Goal: Find specific page/section: Find specific page/section

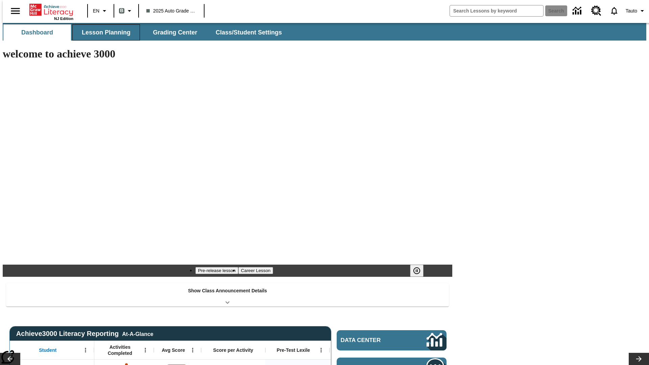
click at [104, 32] on span "Lesson Planning" at bounding box center [106, 33] width 49 height 8
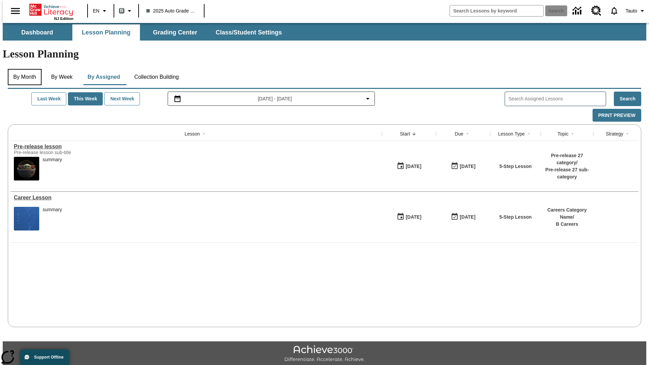
click at [23, 69] on button "By Month" at bounding box center [25, 77] width 34 height 16
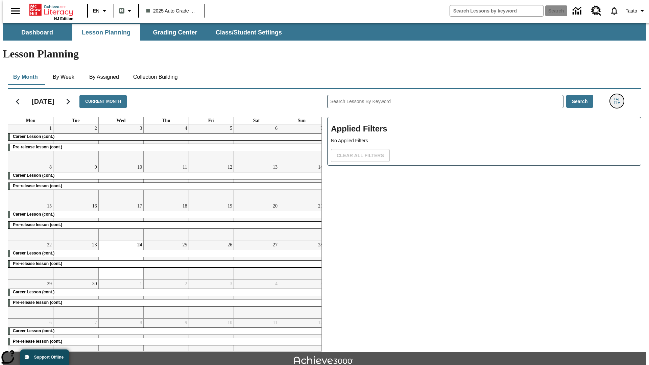
click at [619, 98] on icon "Filters Side menu" at bounding box center [617, 101] width 6 height 6
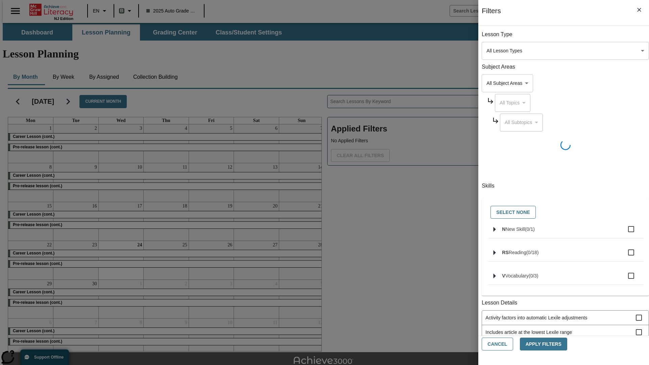
click at [487, 240] on body "Skip to main content NJ Edition EN B 2025 Auto Grade 1 B Search 0 Tauto Dashboa…" at bounding box center [325, 209] width 644 height 373
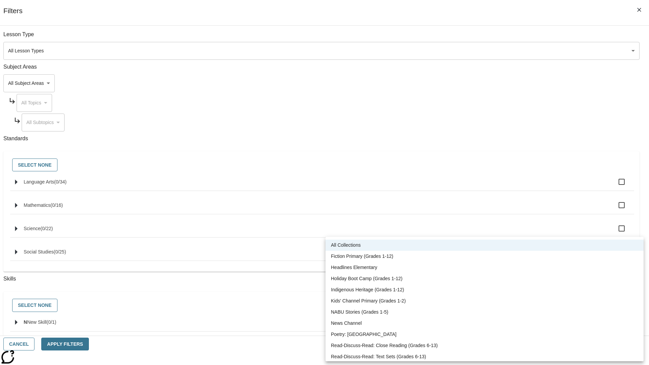
scroll to position [281, 0]
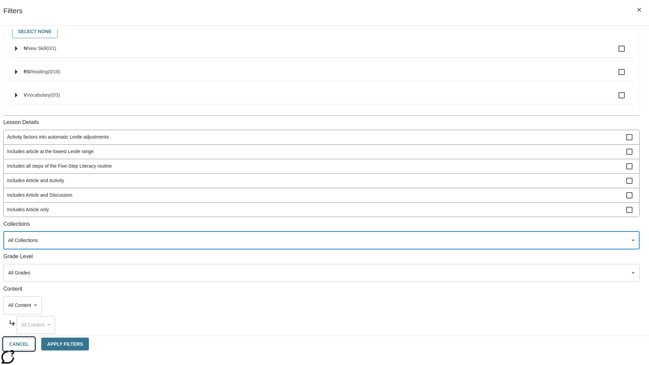
click at [35, 344] on button "Cancel" at bounding box center [18, 344] width 31 height 13
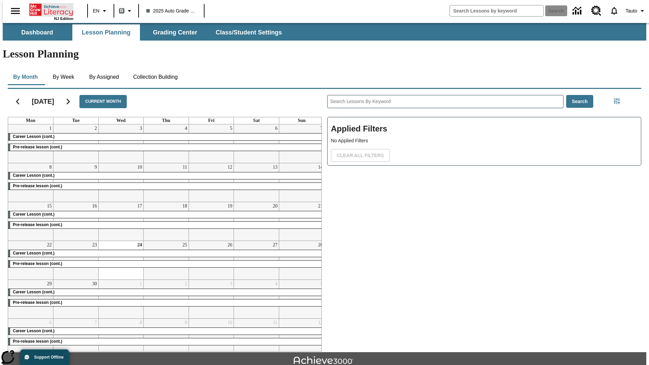
click at [49, 9] on icon "Home" at bounding box center [51, 10] width 45 height 14
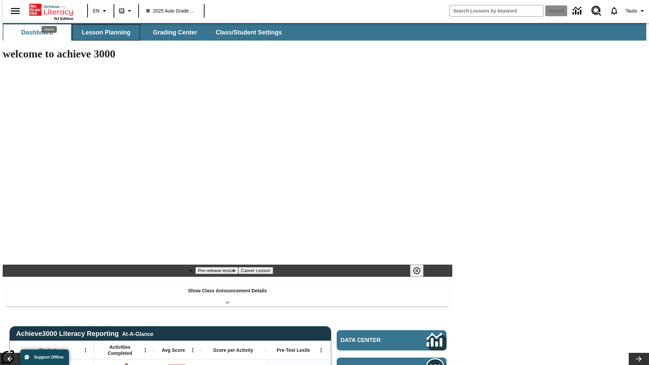
click at [104, 32] on span "Lesson Planning" at bounding box center [106, 33] width 49 height 8
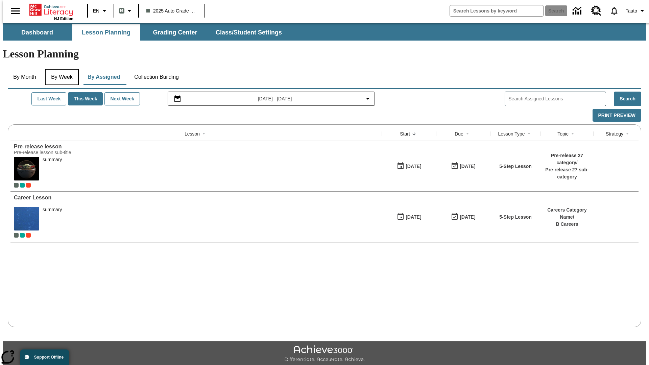
click at [61, 69] on button "By Week" at bounding box center [62, 77] width 34 height 16
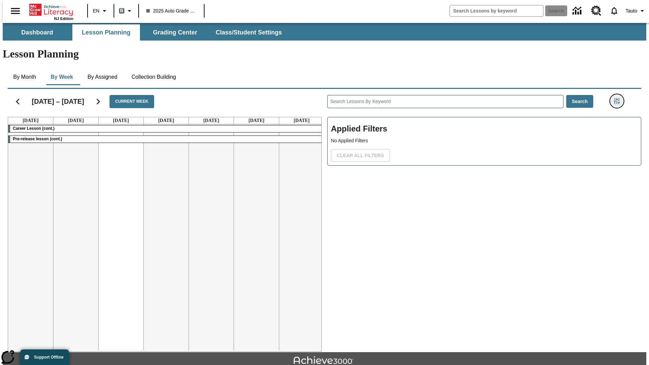
click at [619, 98] on icon "Filters Side menu" at bounding box center [617, 101] width 6 height 6
